Goal: Find contact information: Find contact information

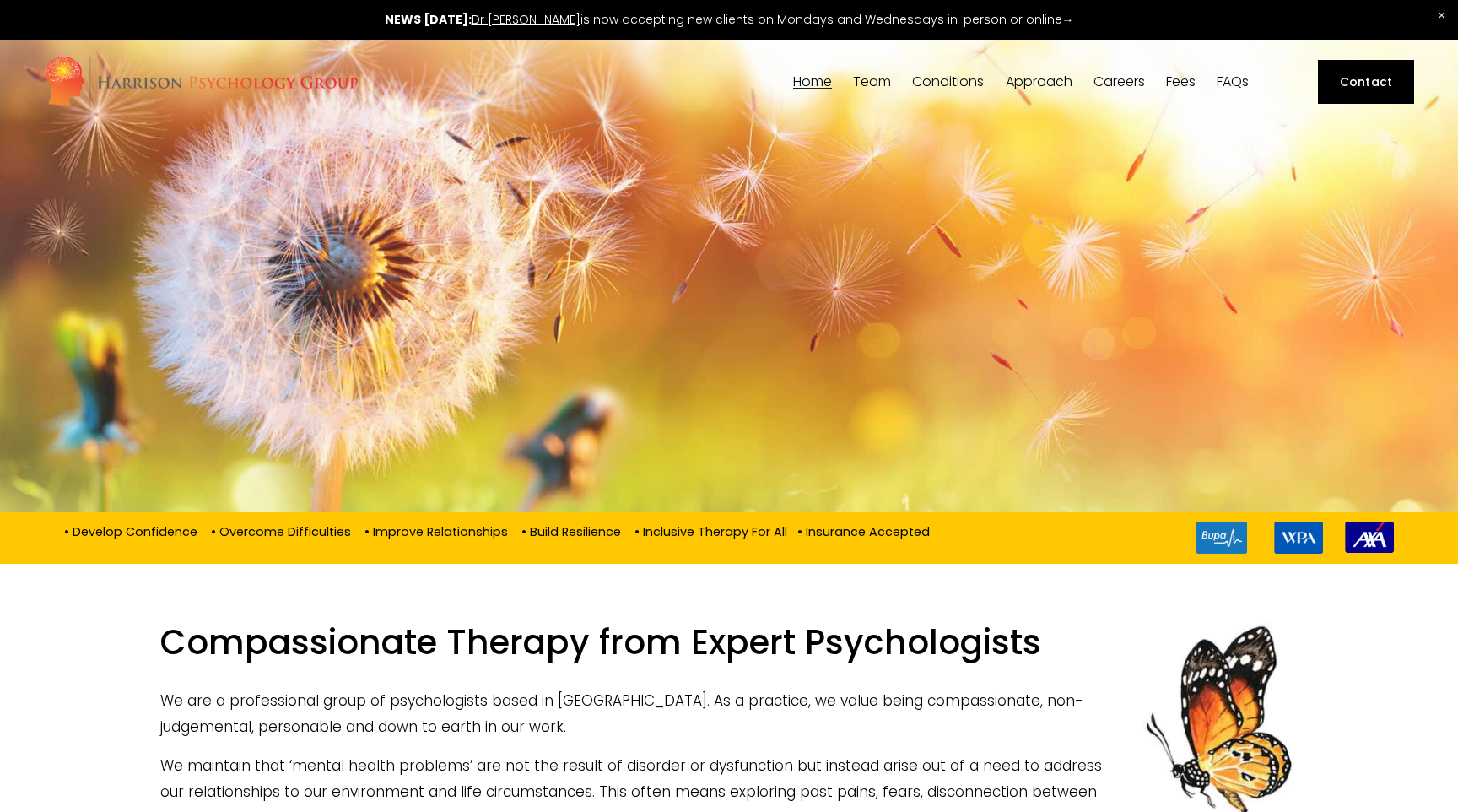
click at [1174, 78] on link "Fees" at bounding box center [1181, 82] width 29 height 16
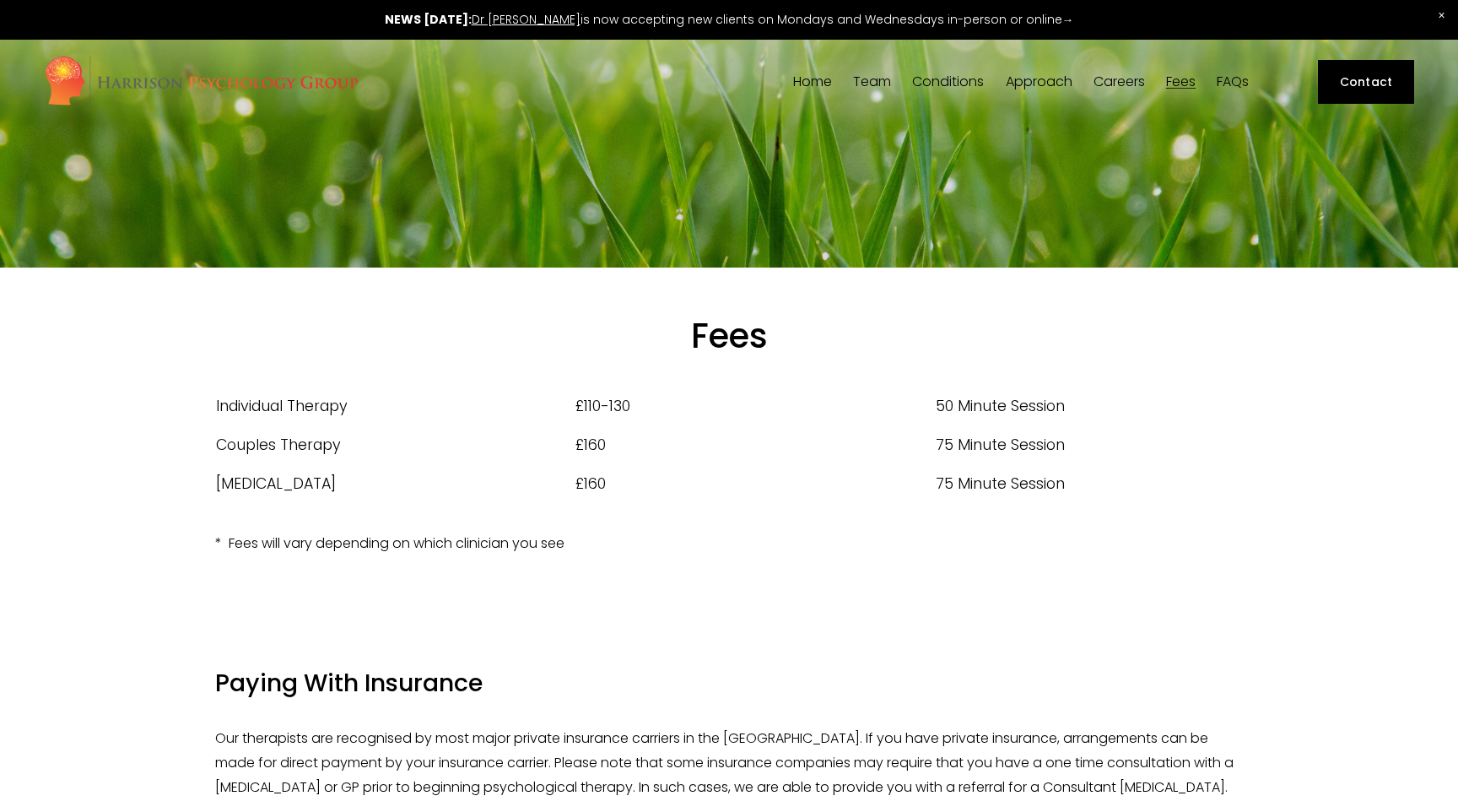
click at [1029, 88] on span "Approach" at bounding box center [1039, 81] width 66 height 14
click at [0, 0] on span "[PERSON_NAME]" at bounding box center [0, 0] width 0 height 0
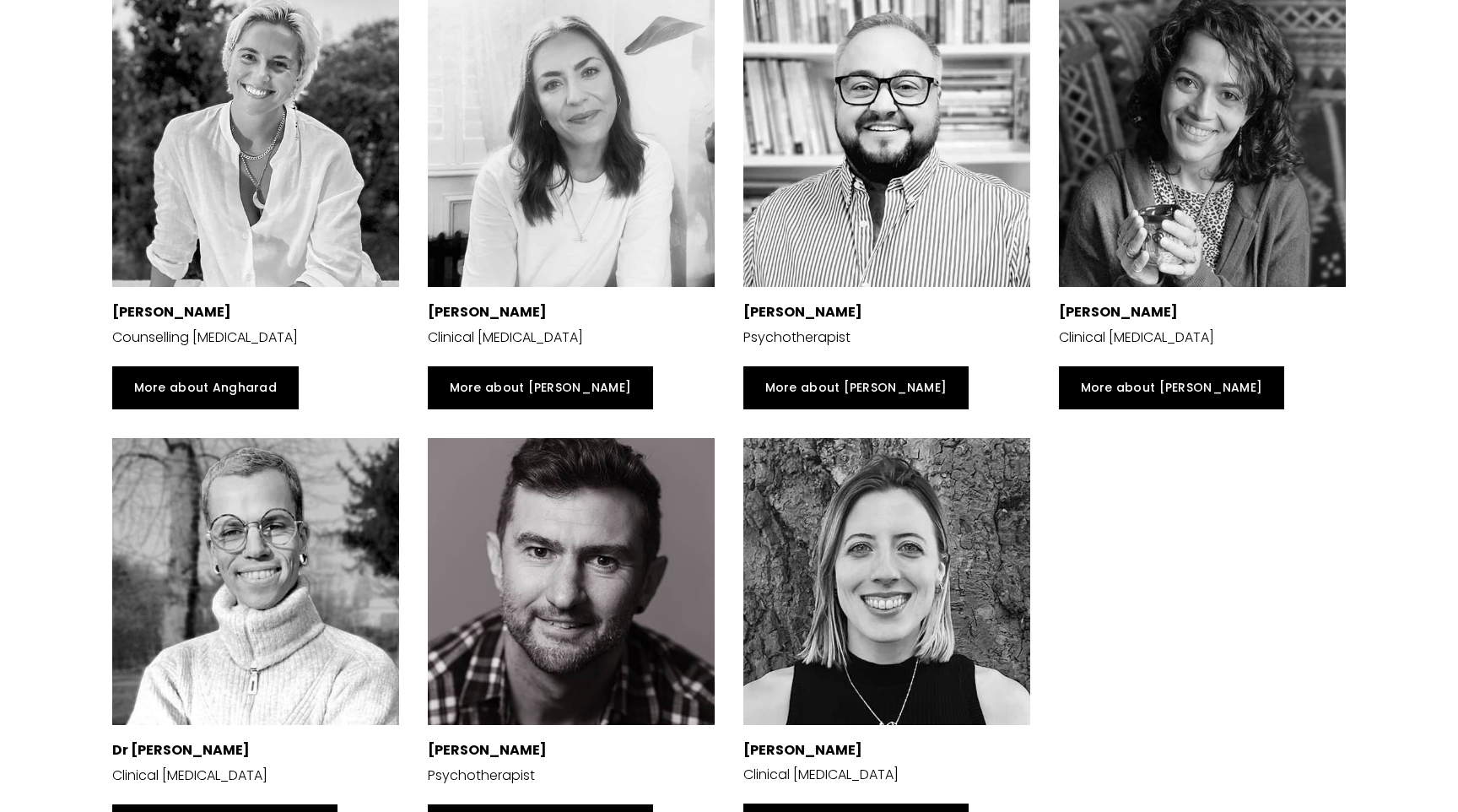
scroll to position [3746, 0]
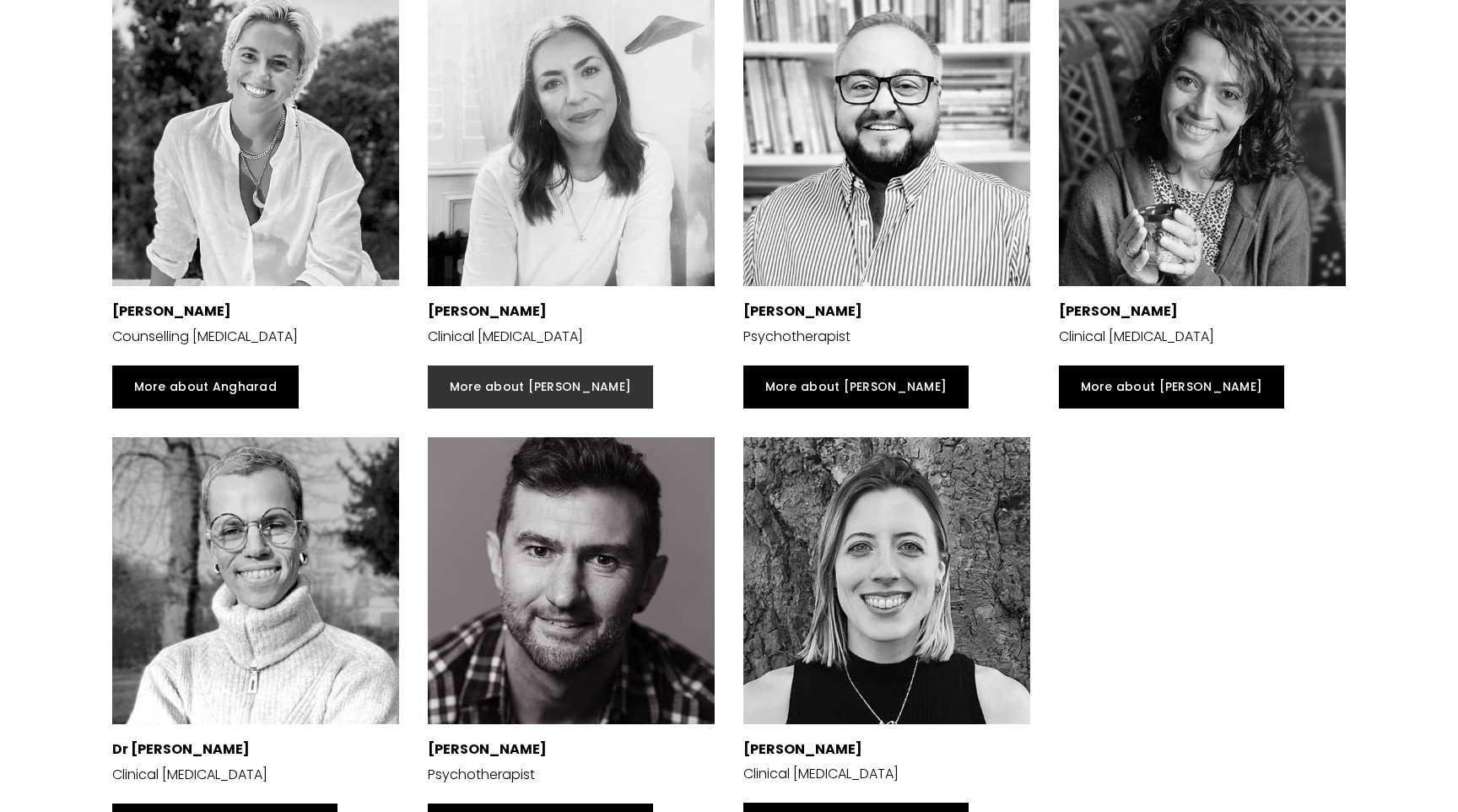
click at [472, 381] on link "More about [PERSON_NAME]" at bounding box center [540, 387] width 225 height 44
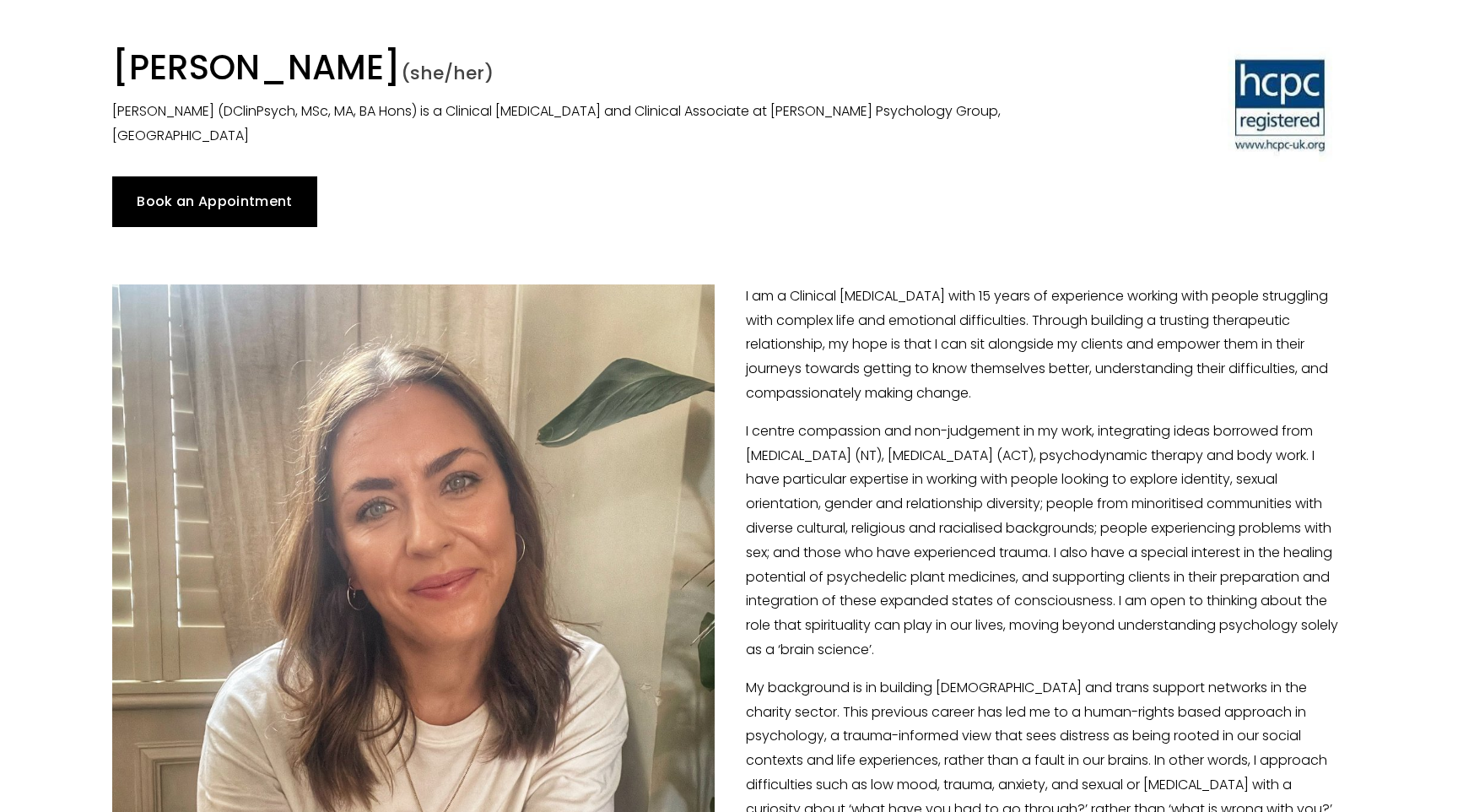
scroll to position [130, 0]
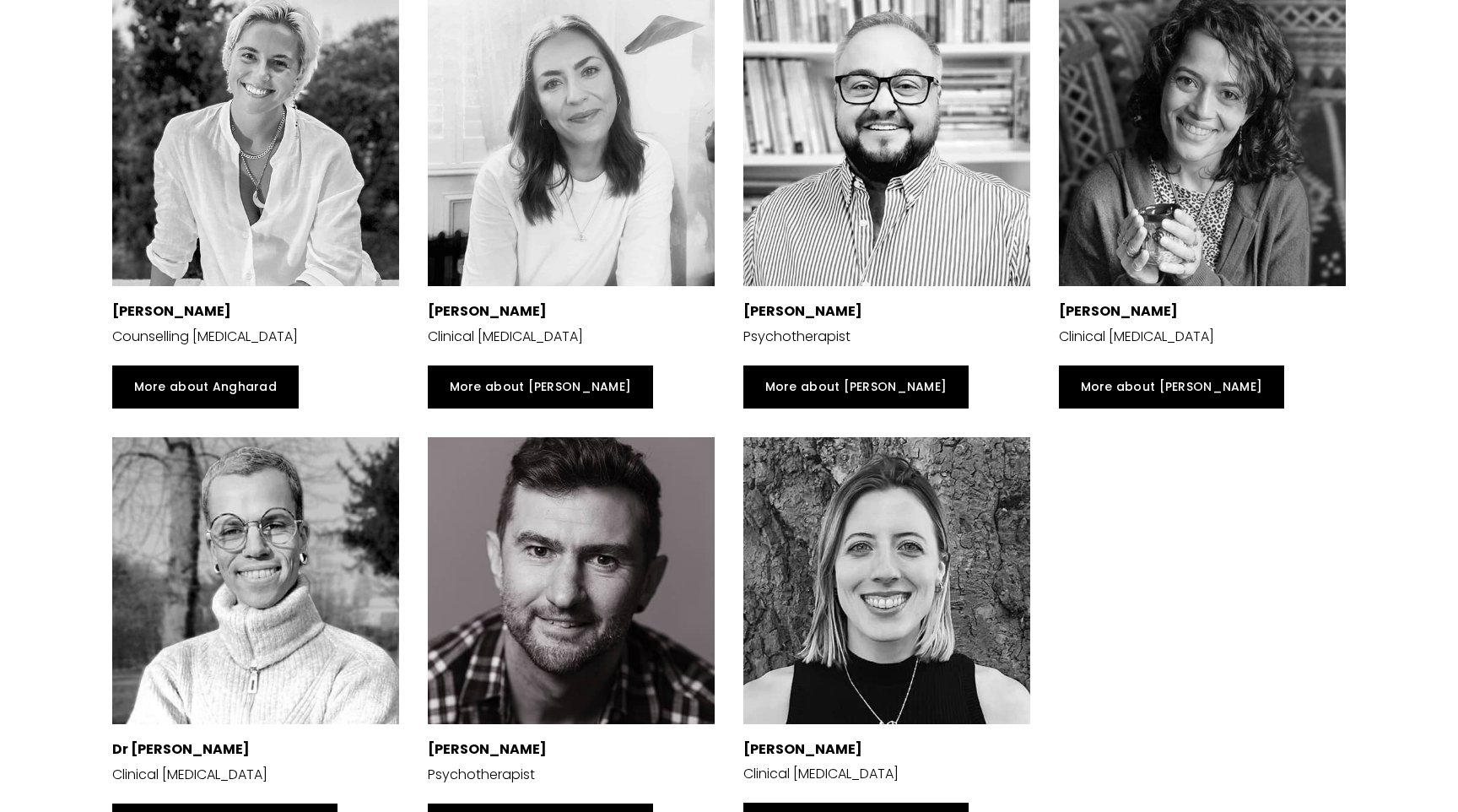
scroll to position [3802, 0]
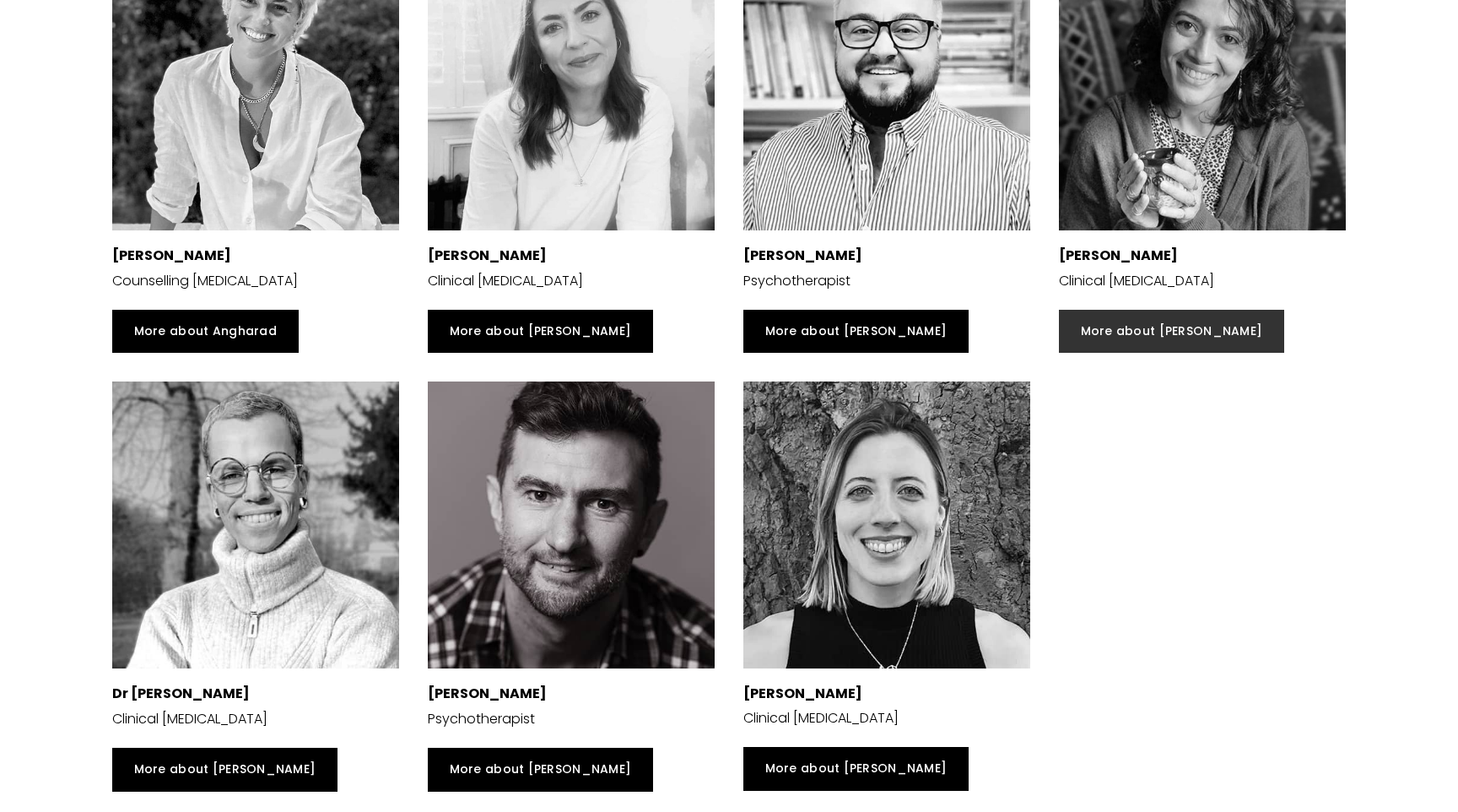
click at [1186, 342] on link "More about [PERSON_NAME]" at bounding box center [1171, 332] width 225 height 44
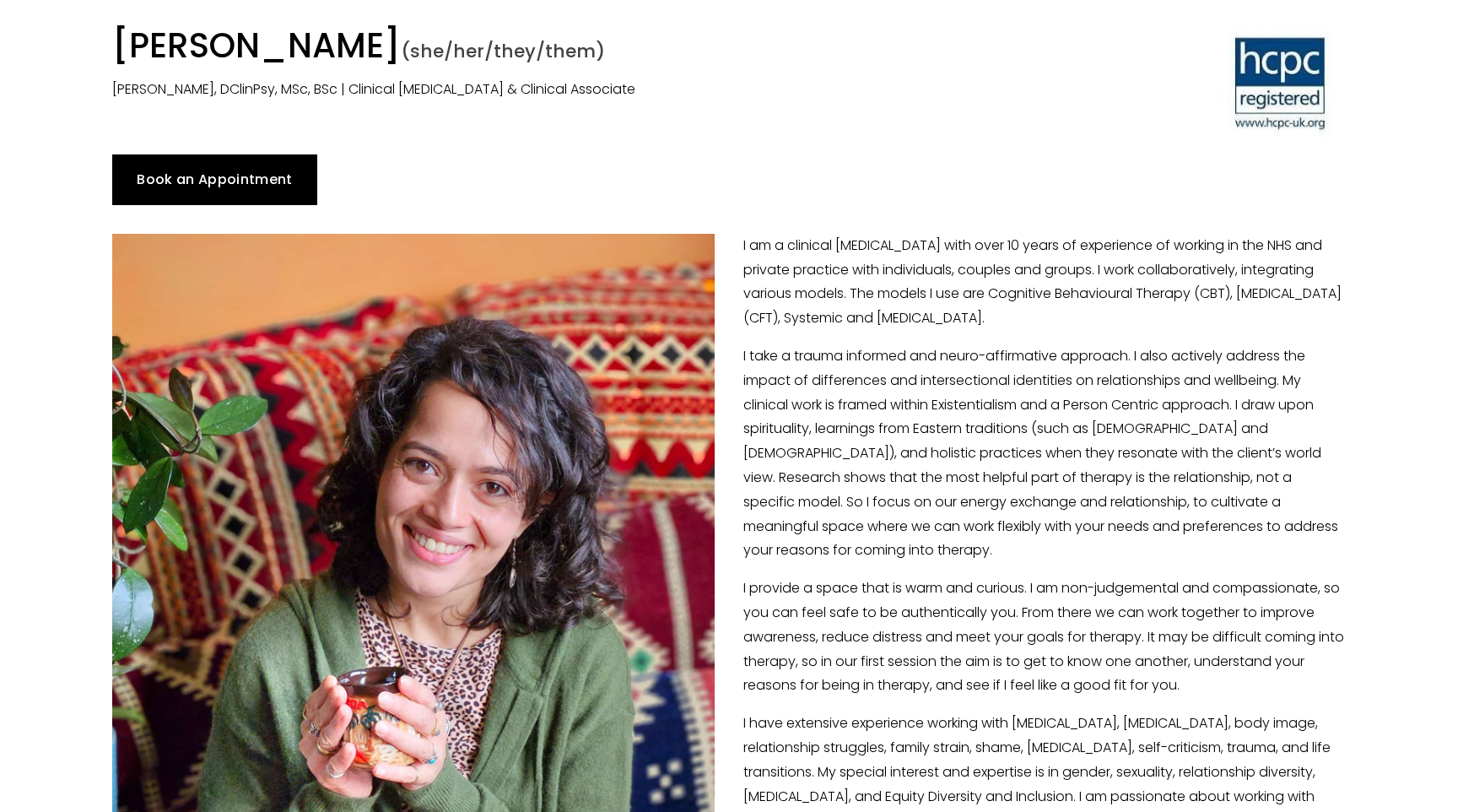
scroll to position [148, 0]
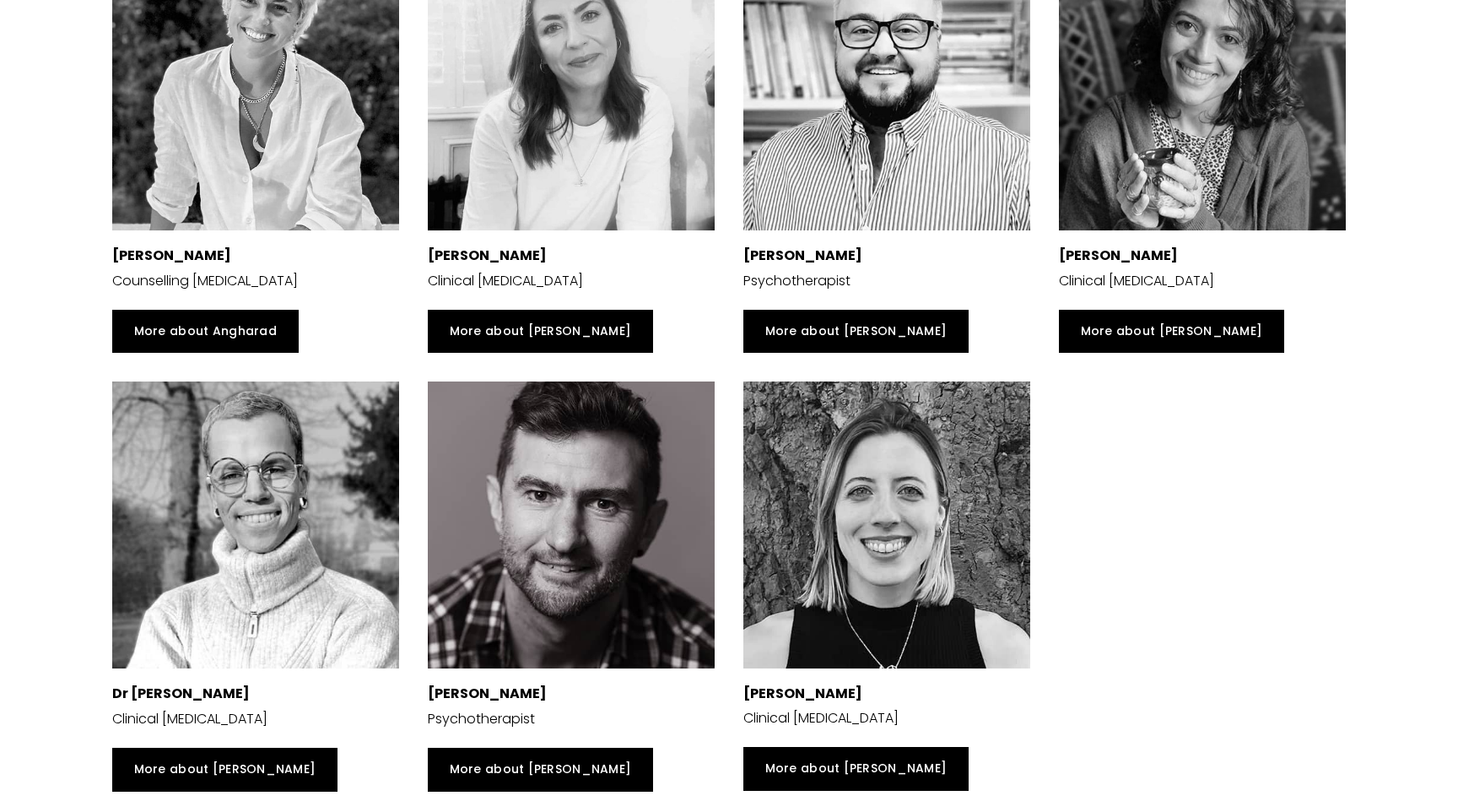
scroll to position [3925, 0]
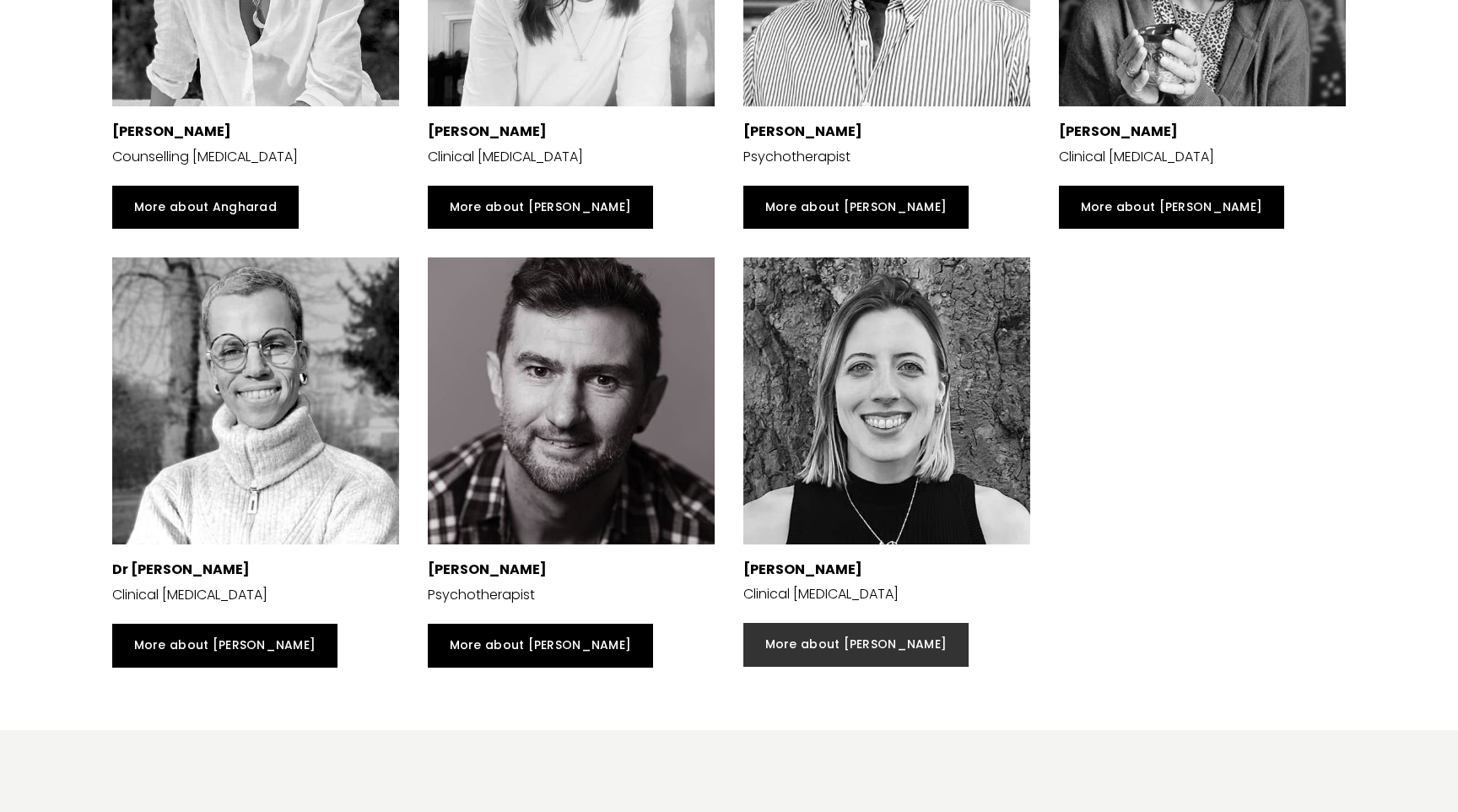
click at [834, 647] on link "More about [PERSON_NAME]" at bounding box center [856, 645] width 225 height 44
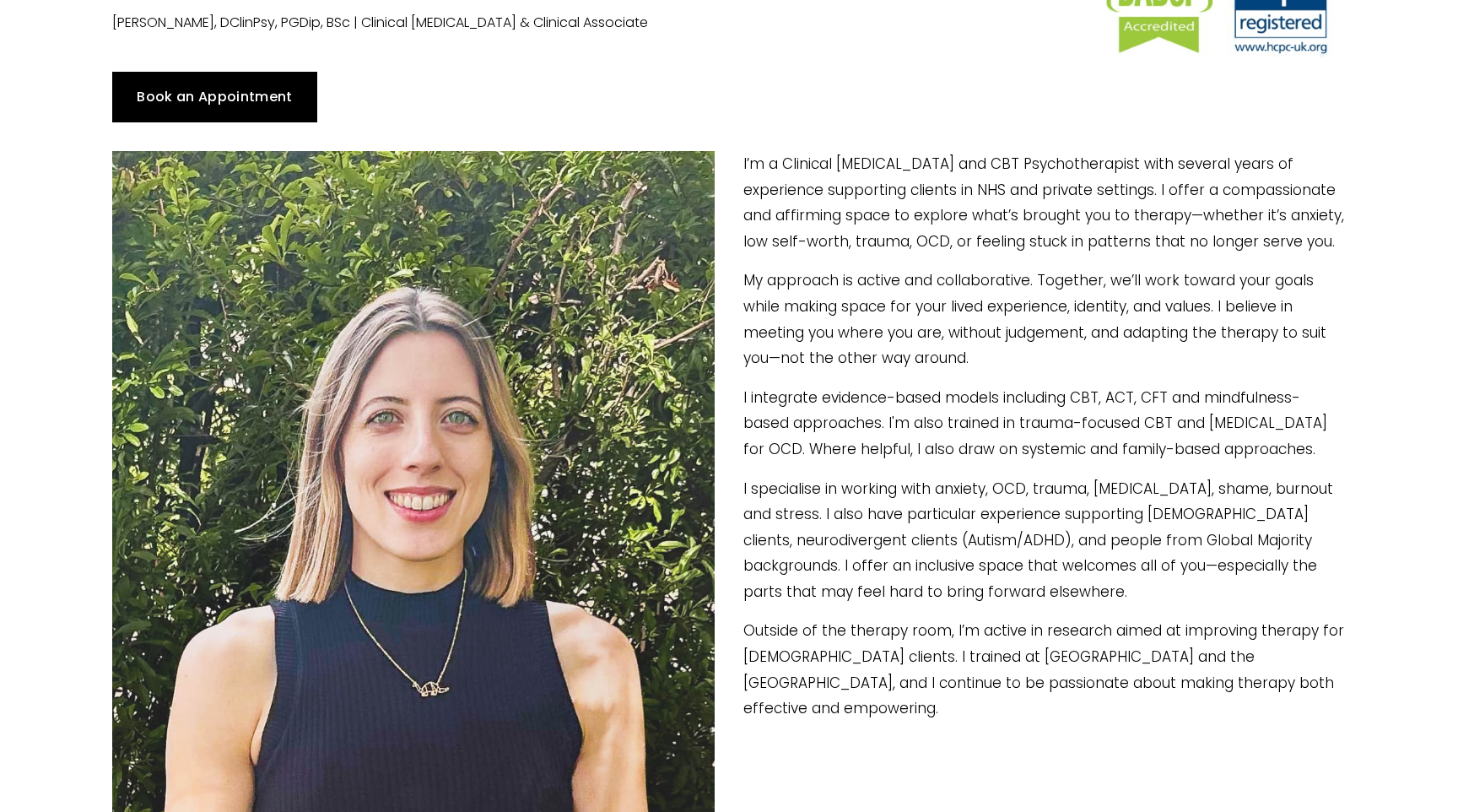
scroll to position [222, 0]
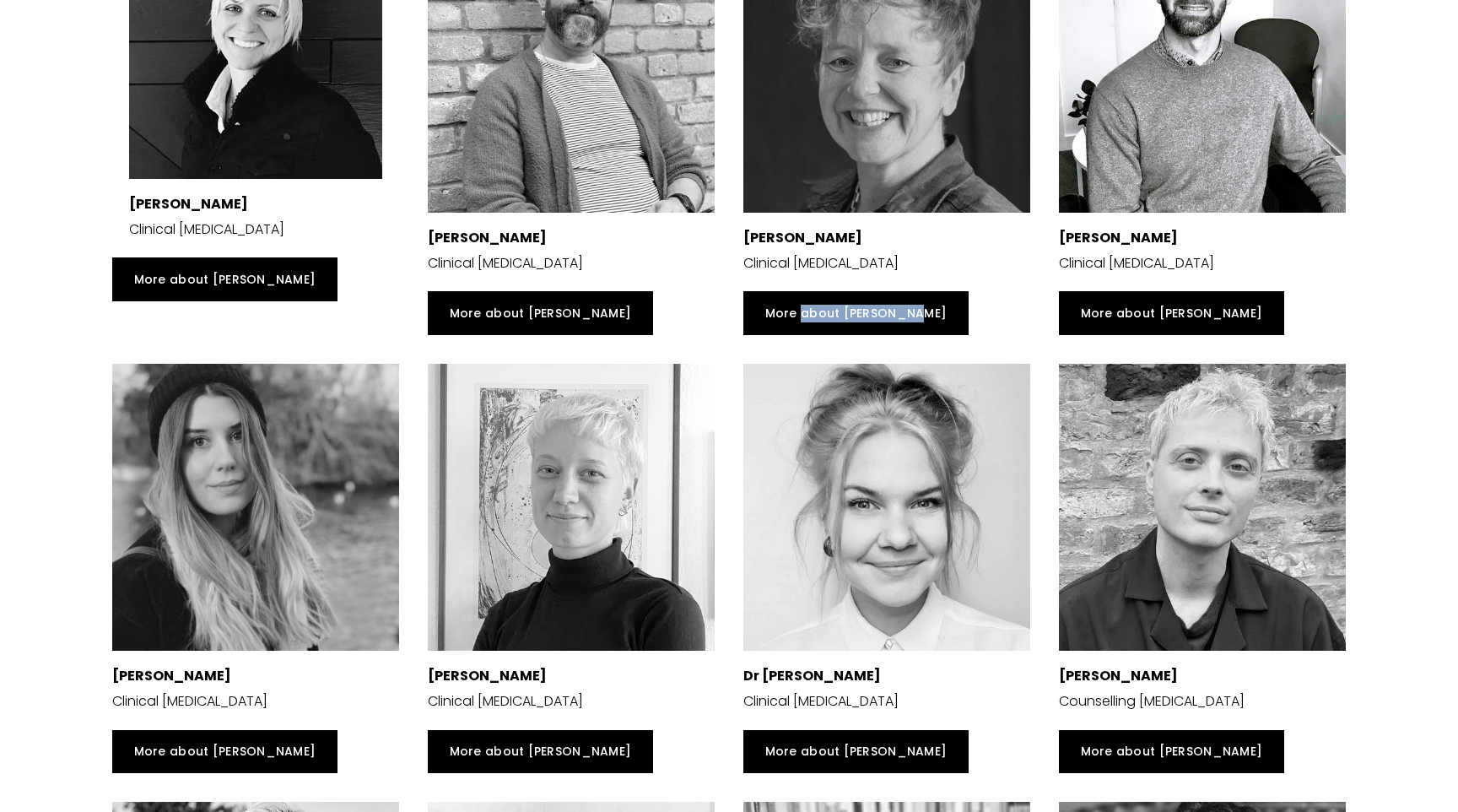
scroll to position [2938, 0]
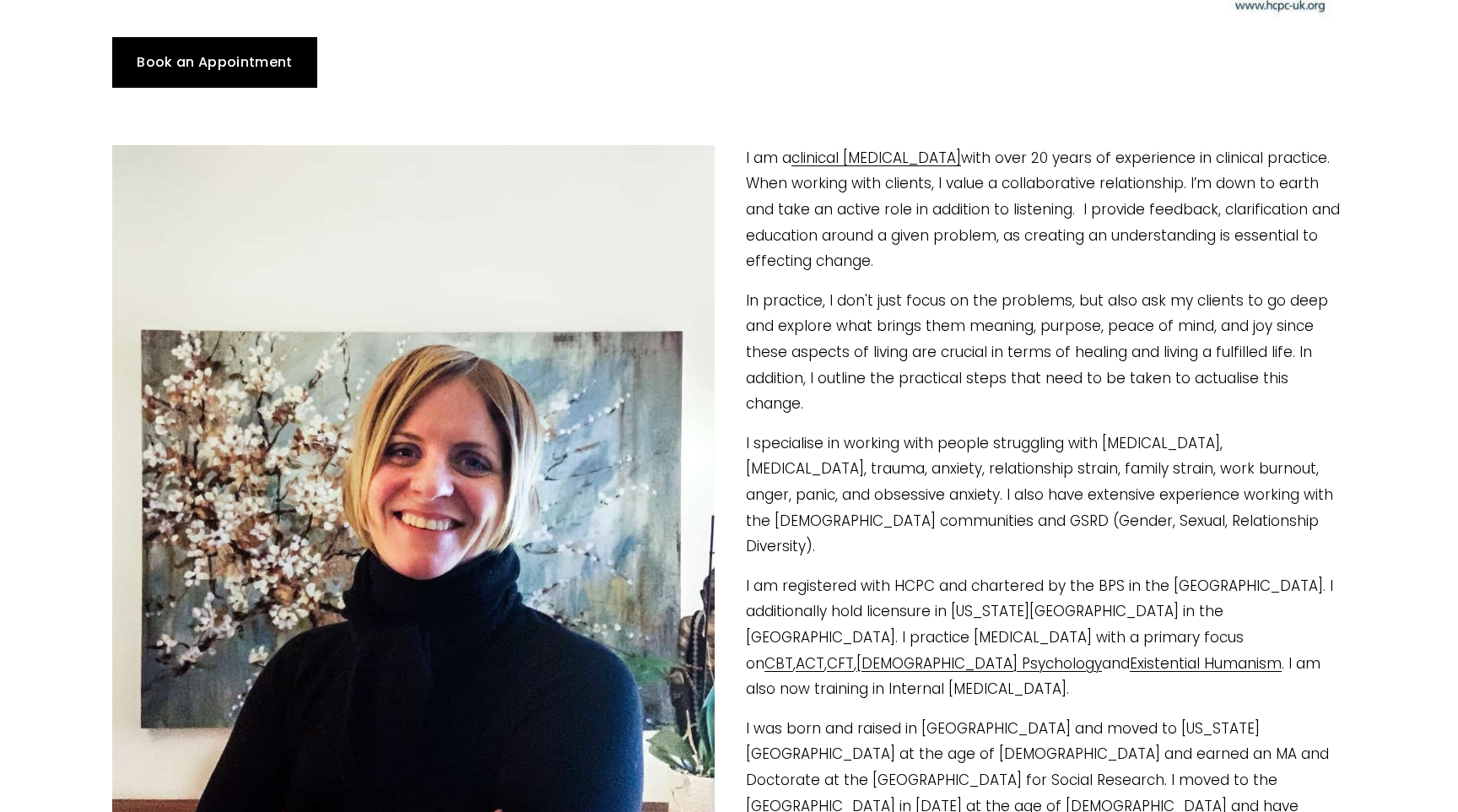
scroll to position [282, 0]
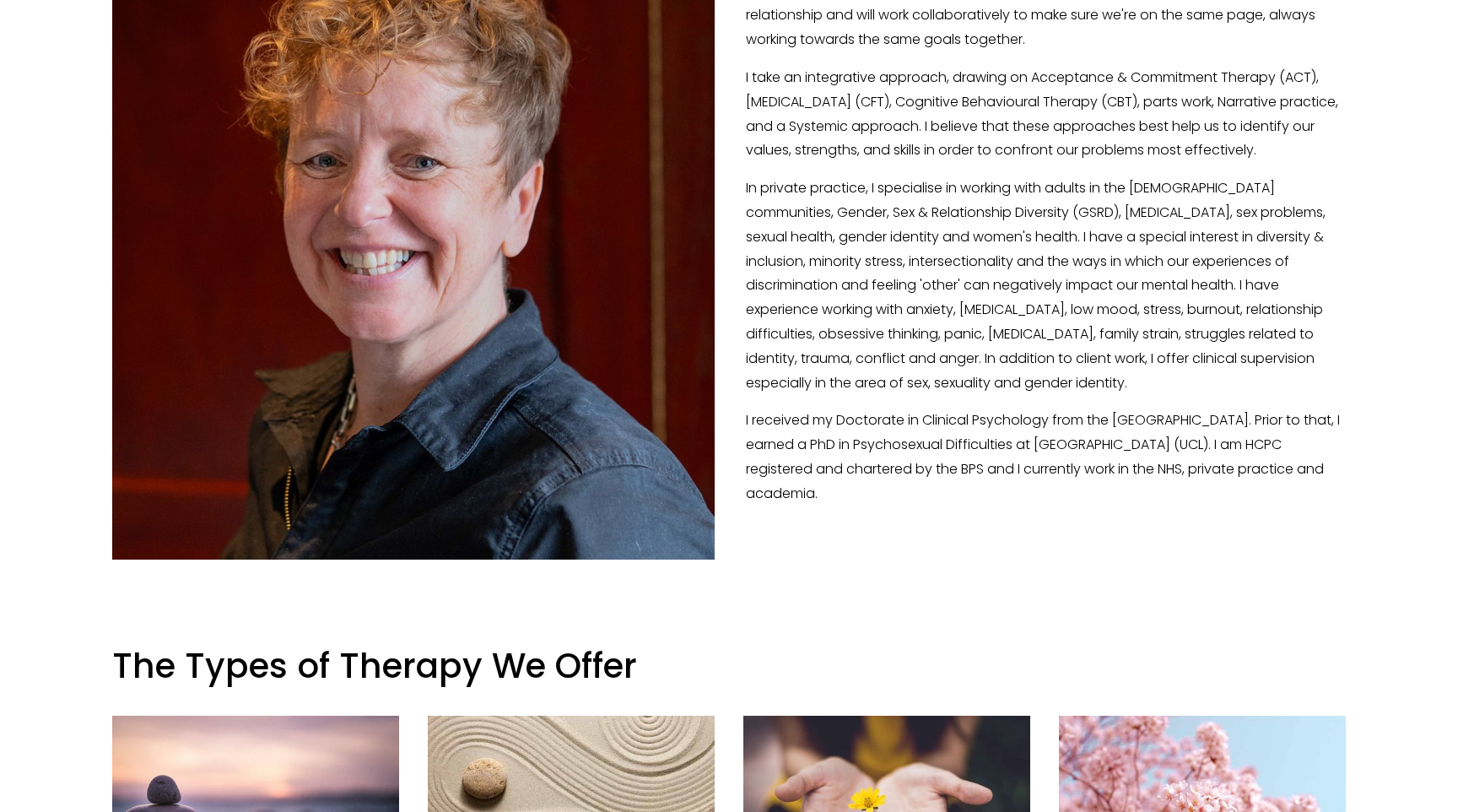
scroll to position [594, 0]
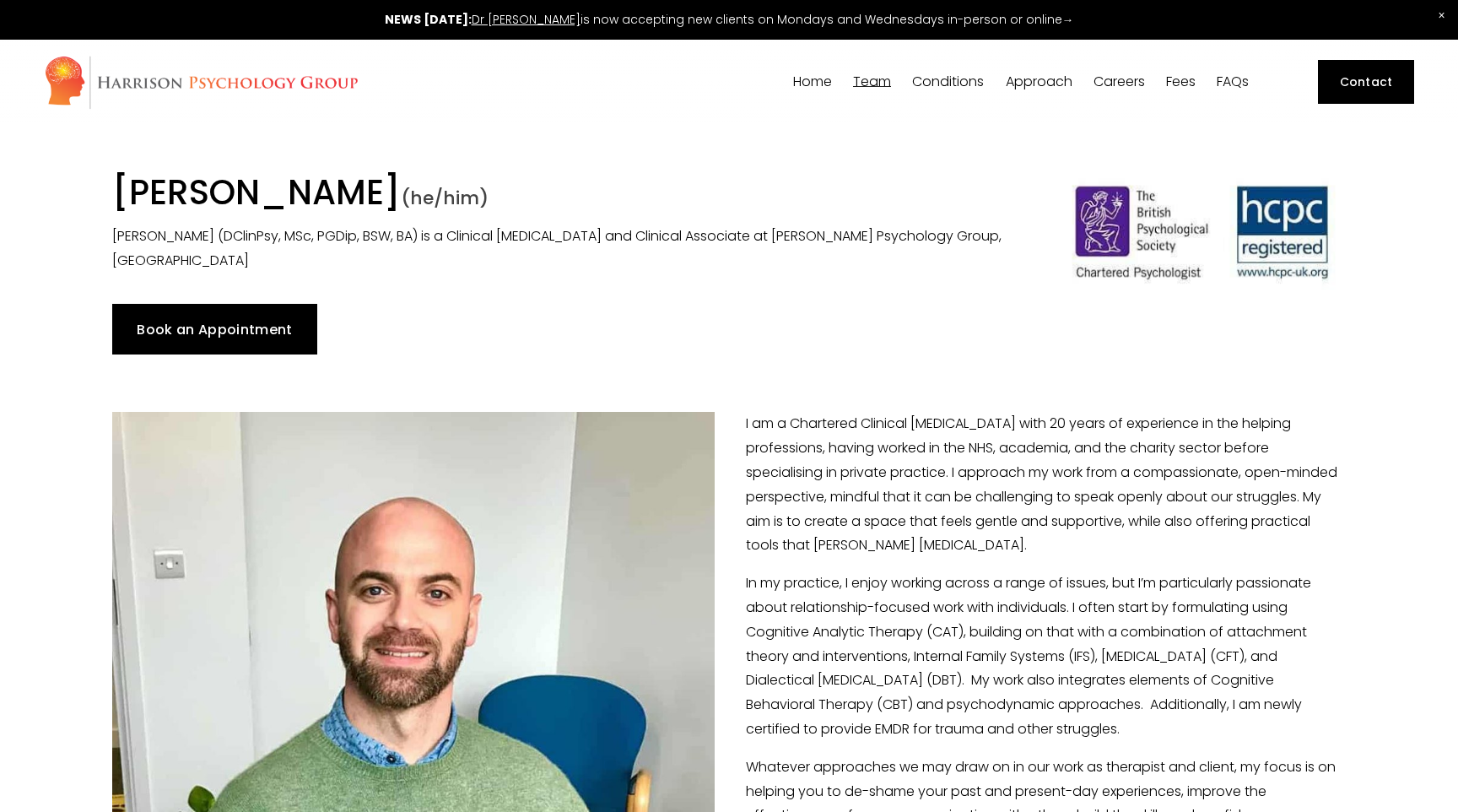
click at [0, 0] on span "Existential Humanistic [MEDICAL_DATA]" at bounding box center [0, 0] width 0 height 0
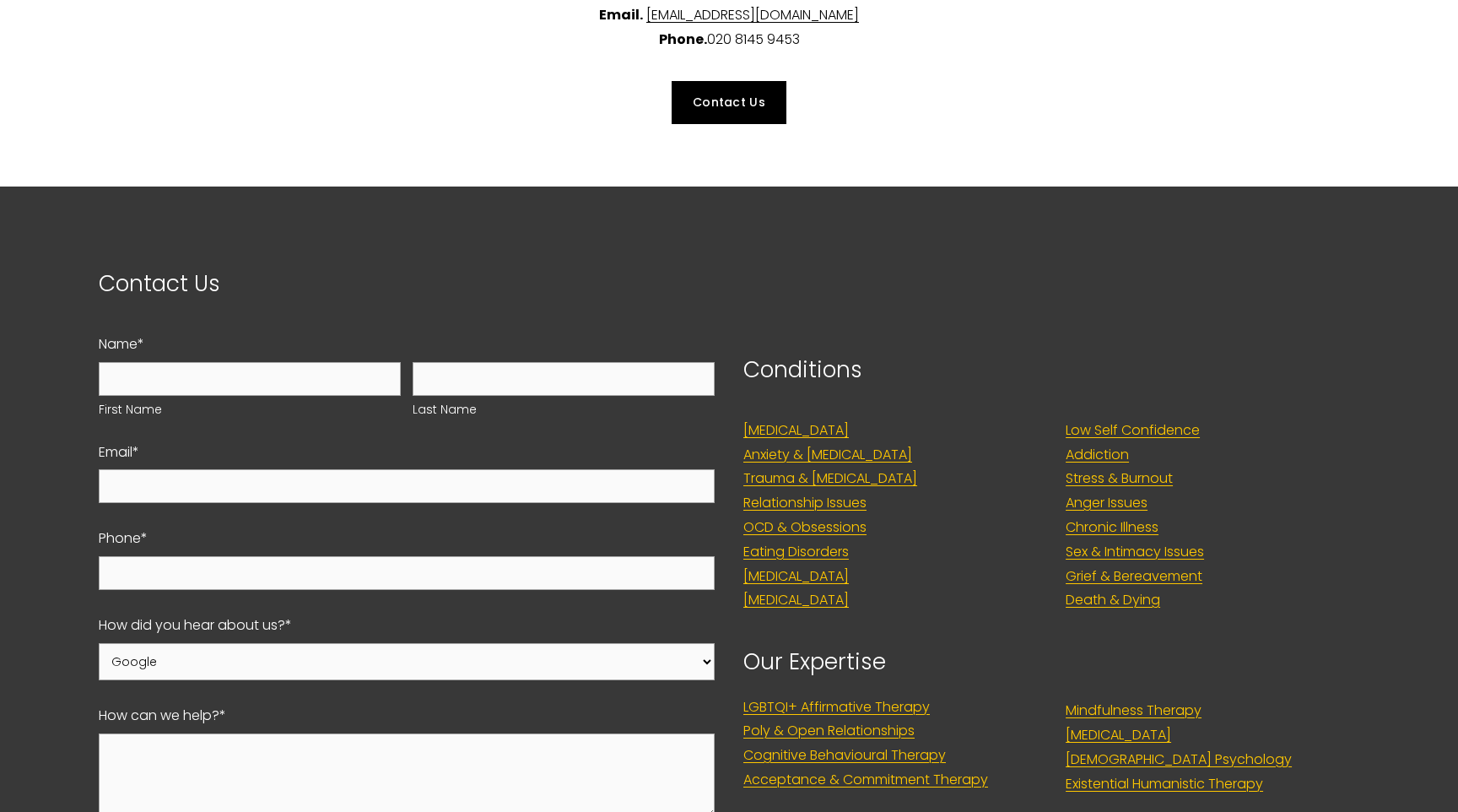
scroll to position [1493, 0]
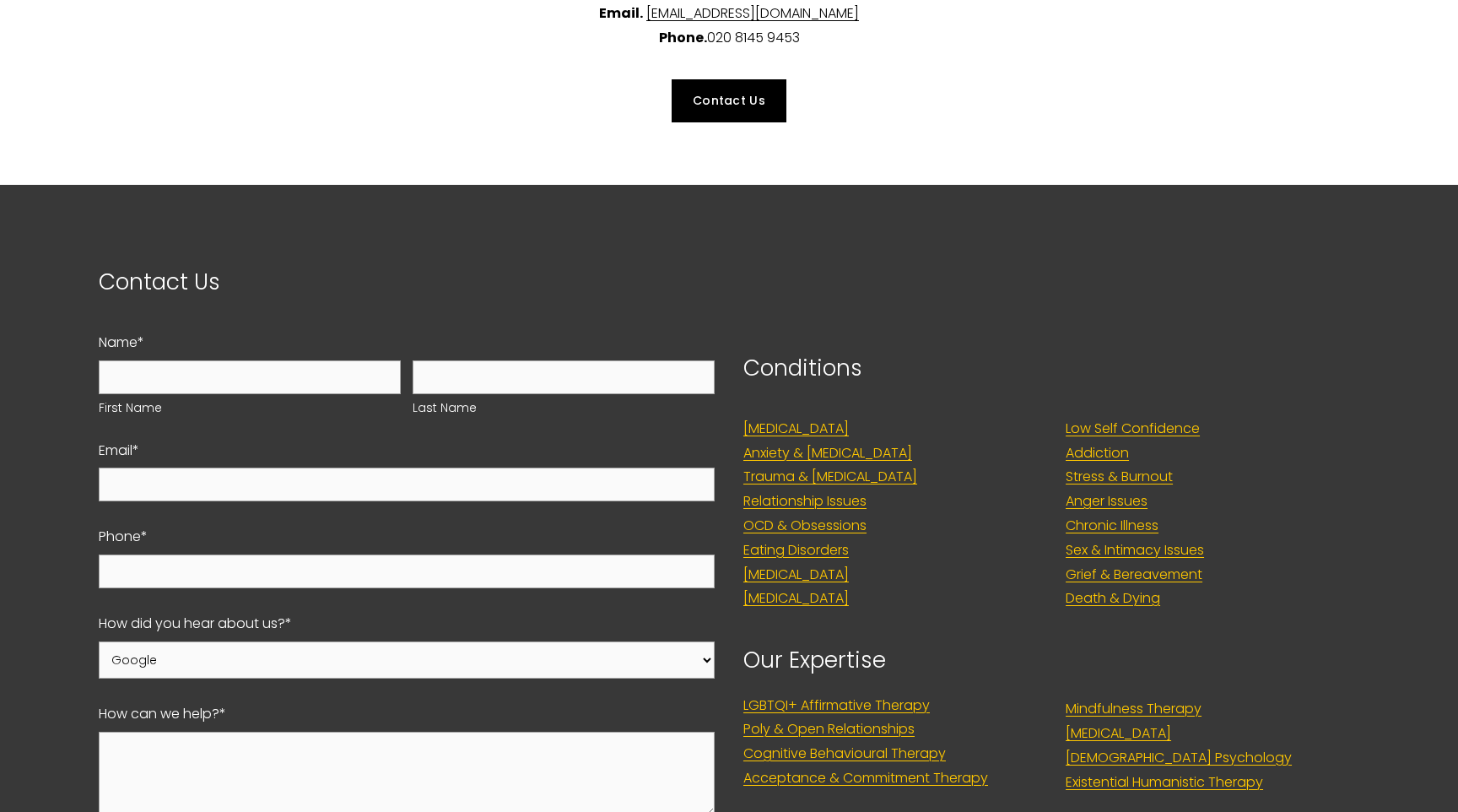
click at [711, 23] on link "[EMAIL_ADDRESS][DOMAIN_NAME]" at bounding box center [752, 13] width 213 height 19
drag, startPoint x: 911, startPoint y: 57, endPoint x: 619, endPoint y: 58, distance: 292.0
click at [619, 51] on p "Email. admin@harrisonpsychologygroup.com Phone. 020 8145 9453" at bounding box center [729, 26] width 1370 height 49
copy link "[EMAIL_ADDRESS][DOMAIN_NAME]"
